Goal: Register for event/course

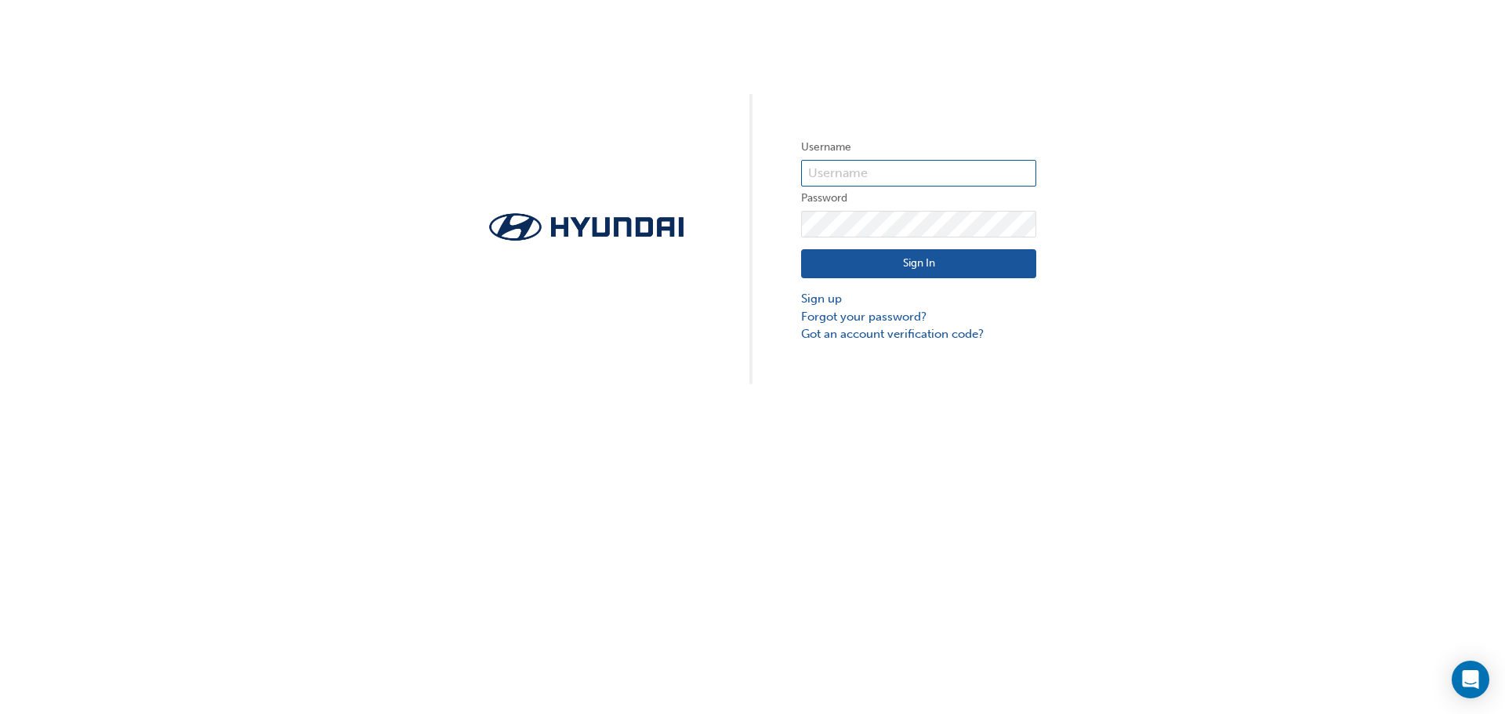
type input "35114"
click at [887, 257] on button "Sign In" at bounding box center [918, 264] width 235 height 30
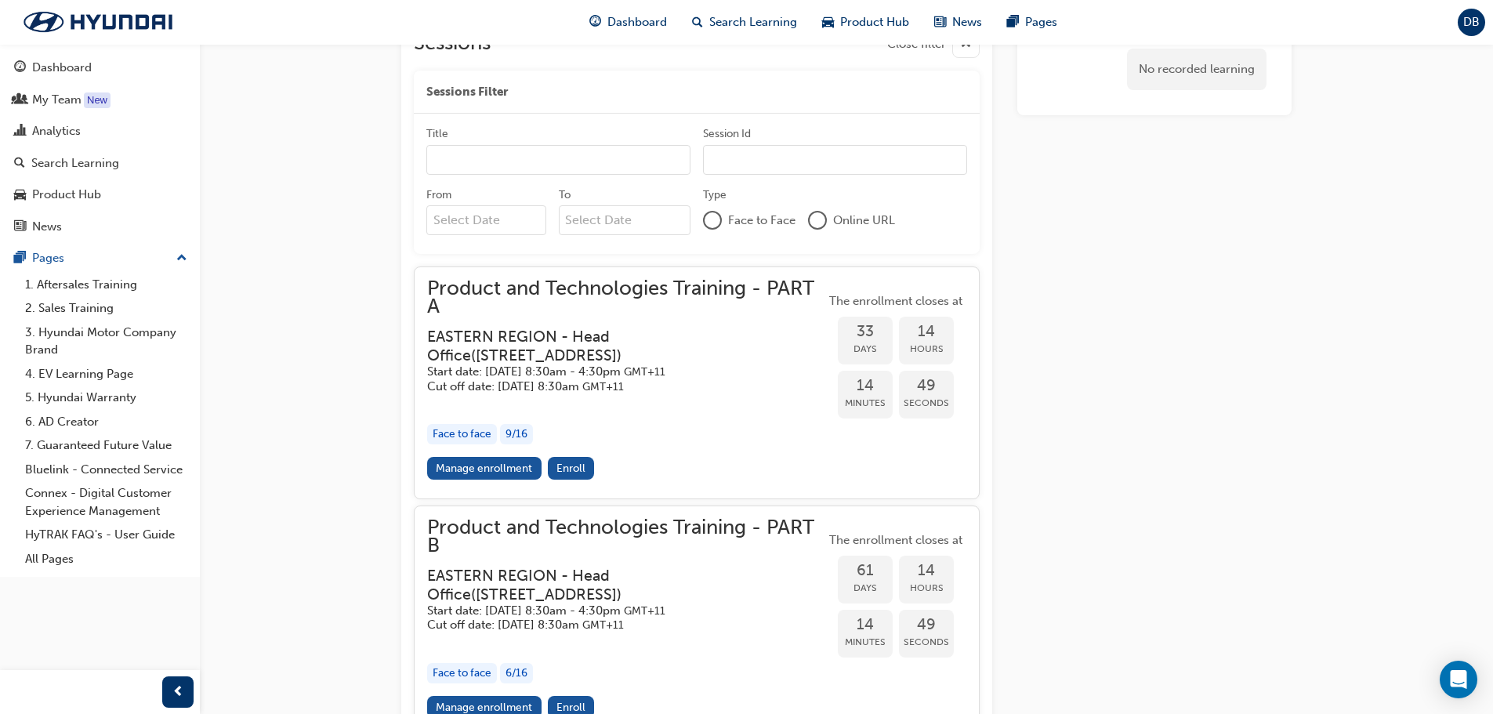
scroll to position [1411, 0]
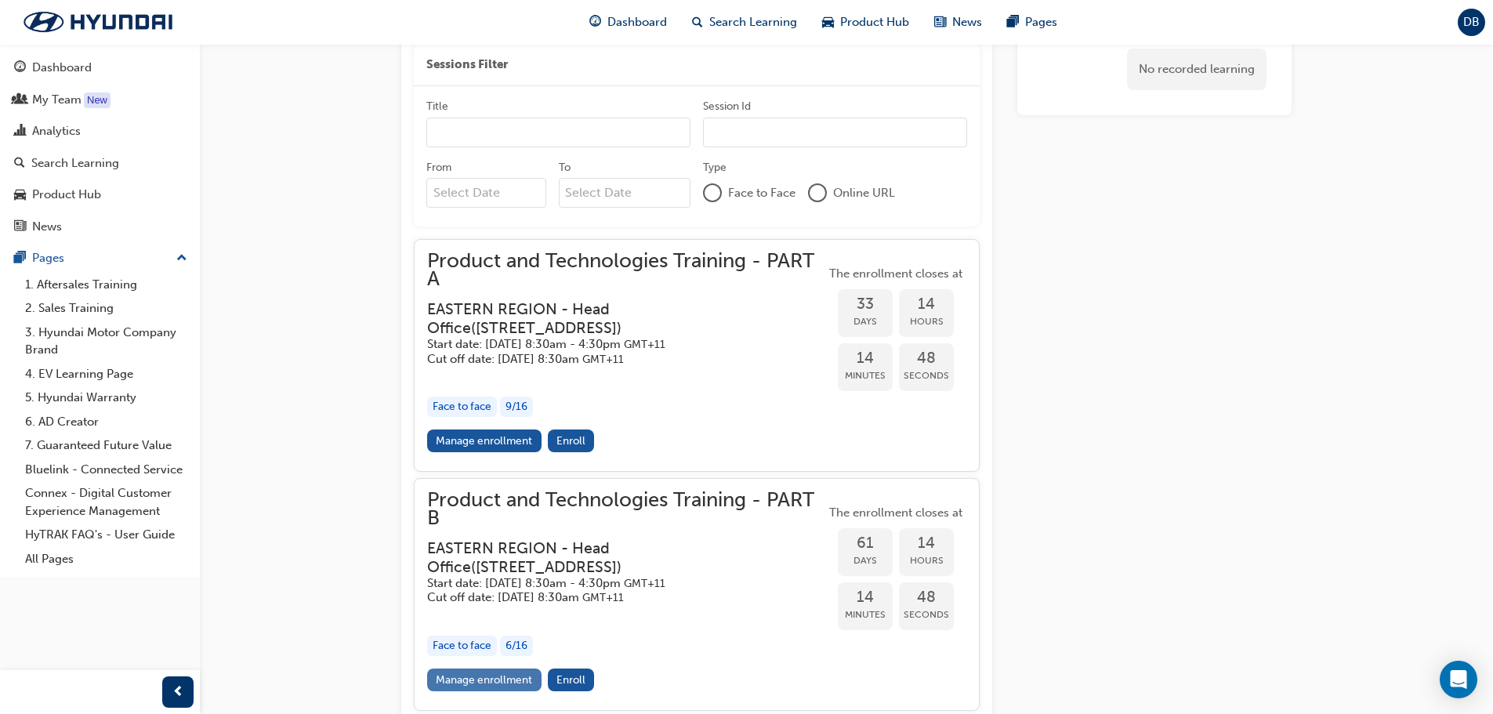
click at [487, 669] on link "Manage enrollment" at bounding box center [484, 680] width 114 height 23
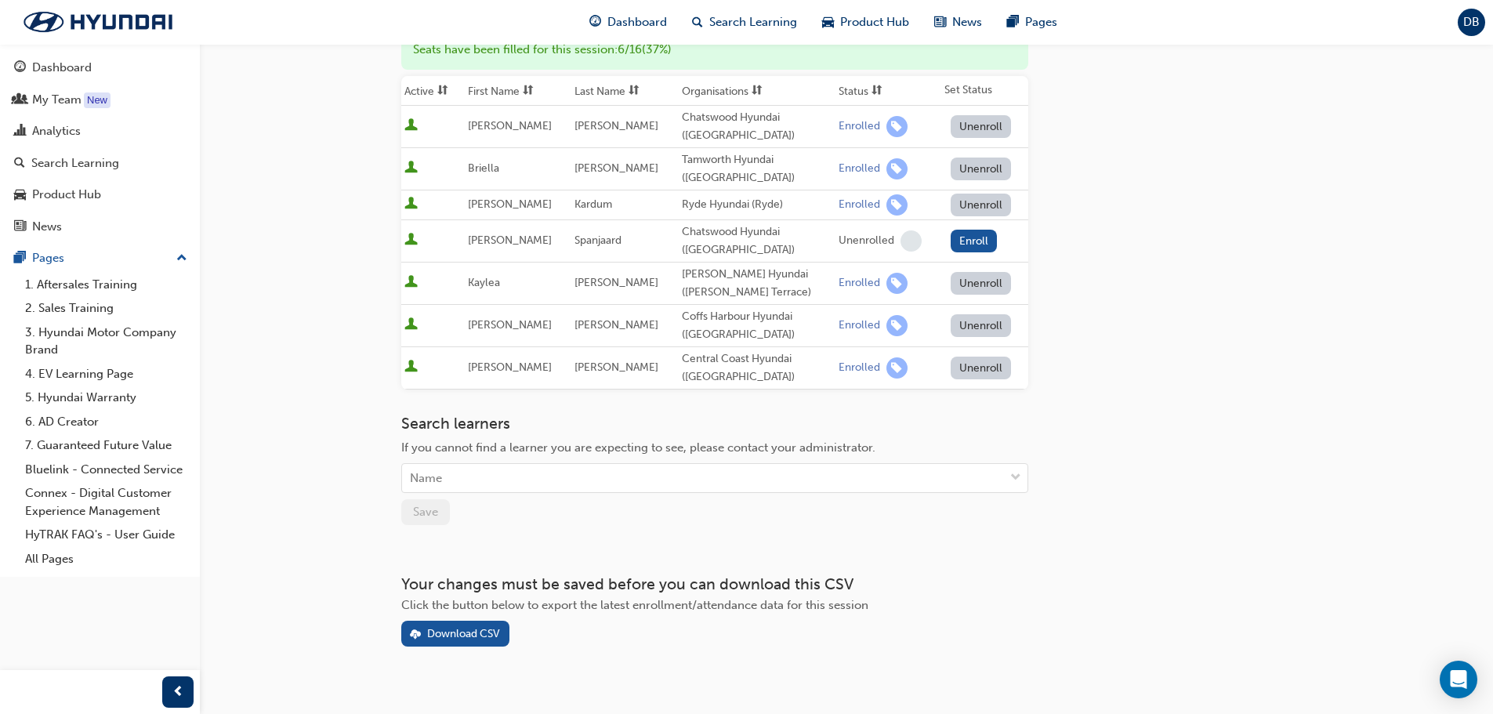
scroll to position [235, 0]
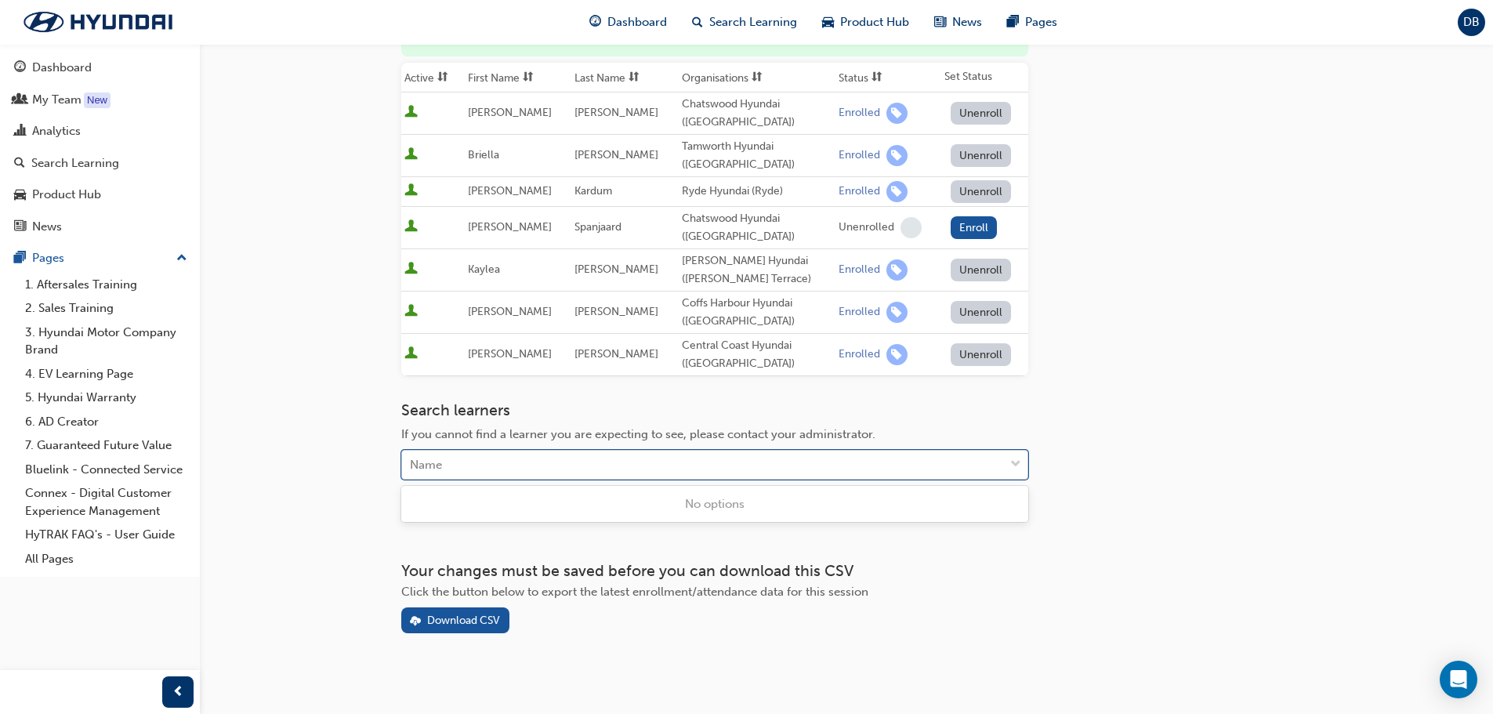
click at [463, 461] on div "Name" at bounding box center [703, 465] width 602 height 27
type input "tou"
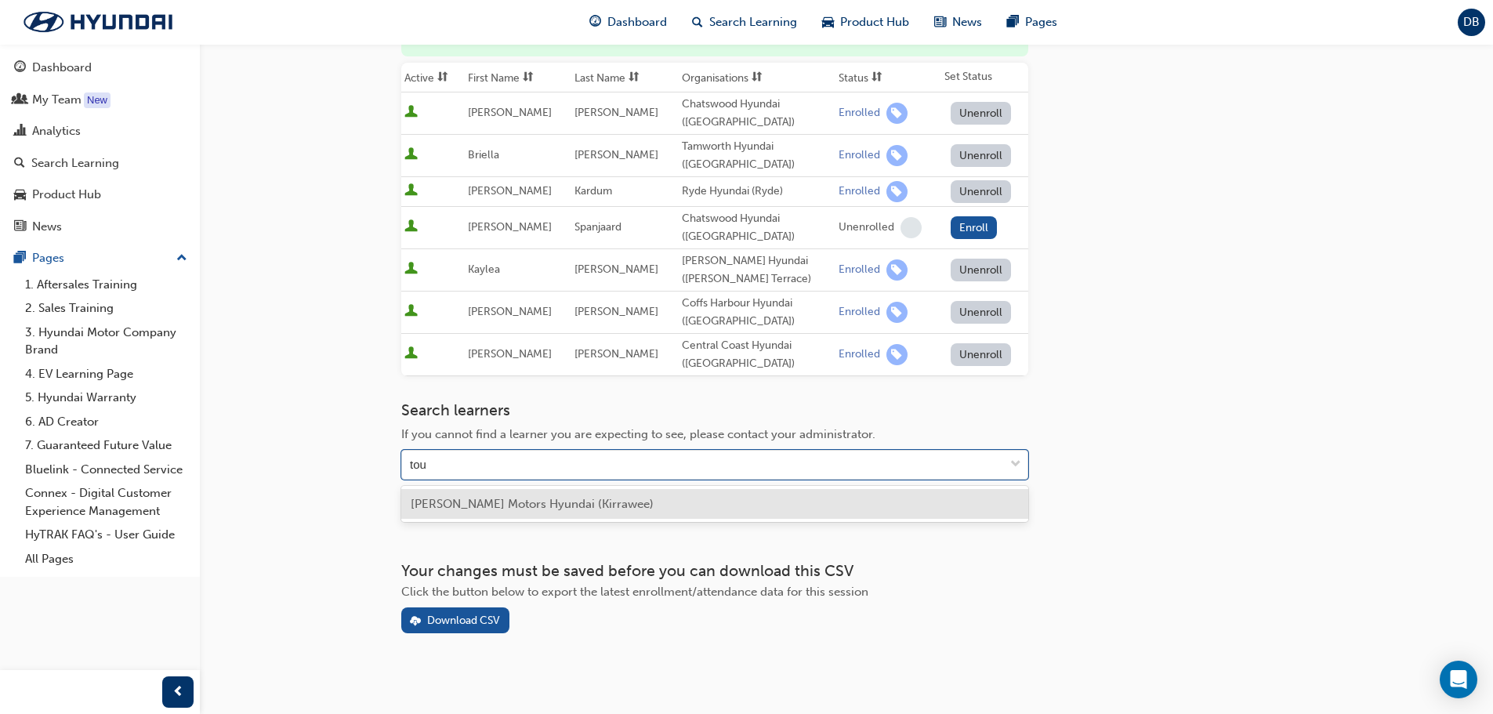
click at [532, 500] on span "[PERSON_NAME] Motors Hyundai (Kirrawee)" at bounding box center [532, 504] width 243 height 14
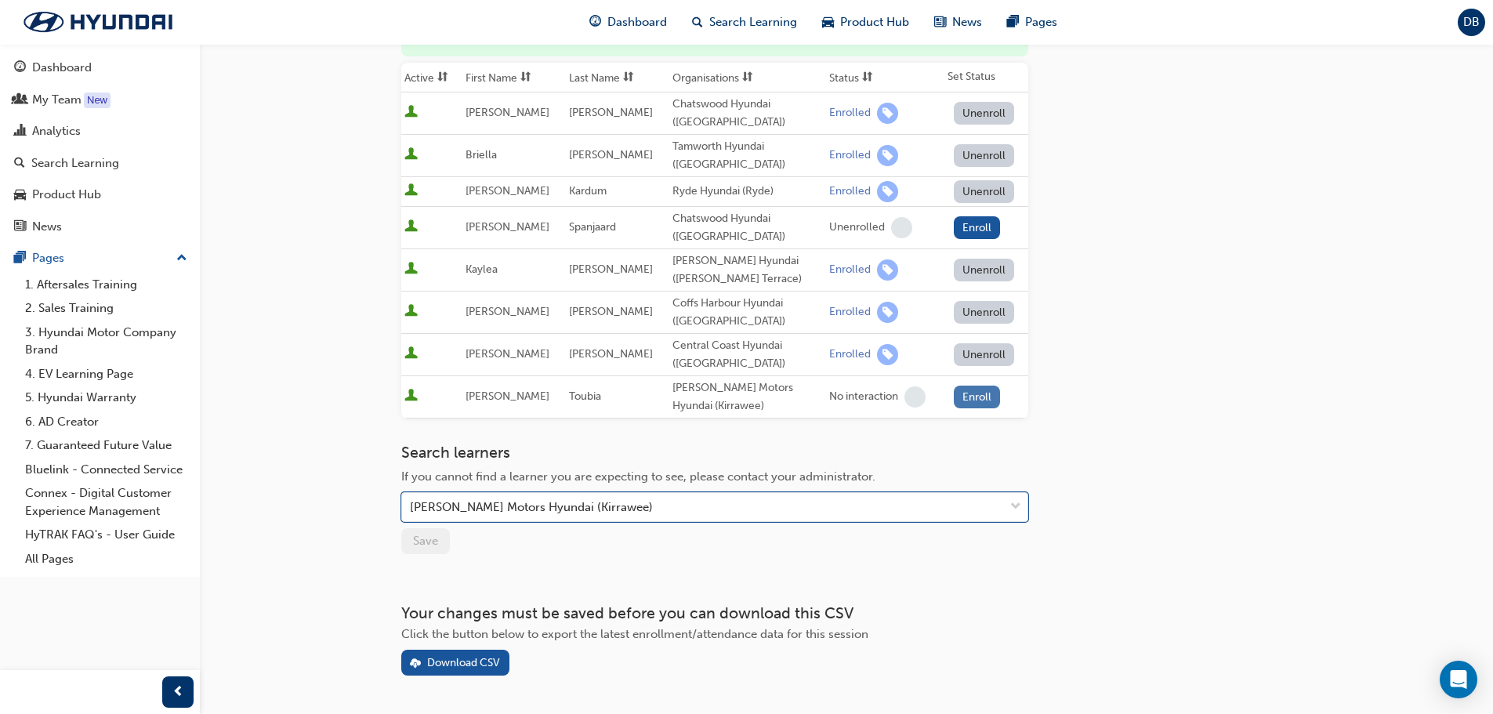
click at [974, 398] on button "Enroll" at bounding box center [977, 397] width 47 height 23
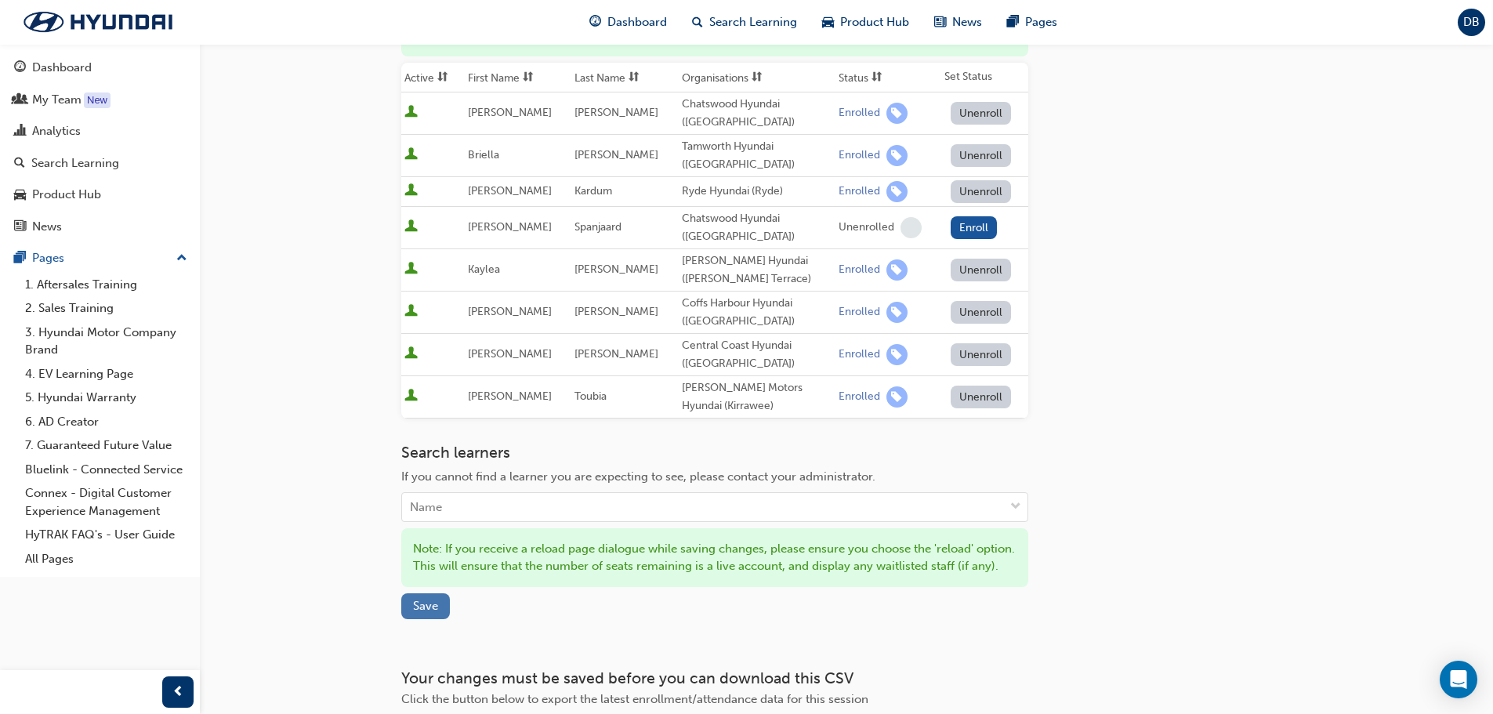
click at [423, 613] on span "Save" at bounding box center [425, 606] width 25 height 14
